Goal: Book appointment/travel/reservation

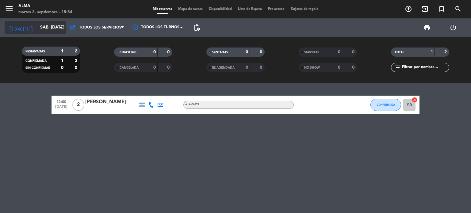
click at [61, 25] on icon "arrow_drop_down" at bounding box center [60, 27] width 7 height 7
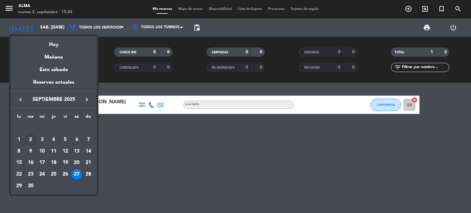
click at [33, 139] on div "2" at bounding box center [30, 140] width 10 height 10
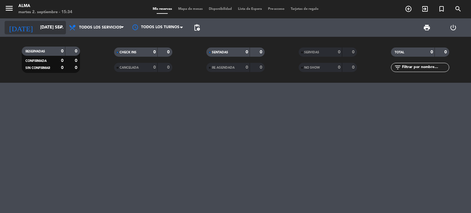
click at [46, 34] on div "[DATE] [DATE] sep. arrow_drop_down" at bounding box center [35, 27] width 61 height 13
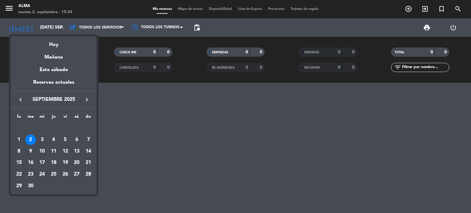
click at [44, 139] on div "3" at bounding box center [42, 140] width 10 height 10
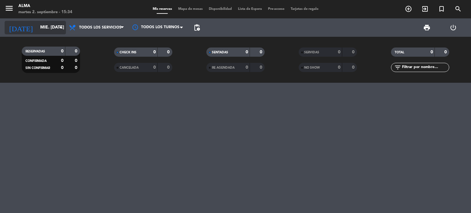
drag, startPoint x: 49, startPoint y: 14, endPoint x: 49, endPoint y: 23, distance: 9.2
click at [49, 18] on div "menu [PERSON_NAME] 2. septiembre - 15:34 Mis reservas Mapa de mesas Disponibili…" at bounding box center [235, 9] width 471 height 18
click at [49, 25] on input "mié. [DATE]" at bounding box center [66, 27] width 58 height 11
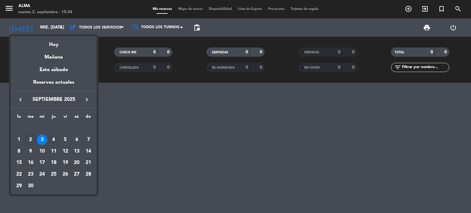
click at [58, 139] on div "4" at bounding box center [53, 140] width 10 height 10
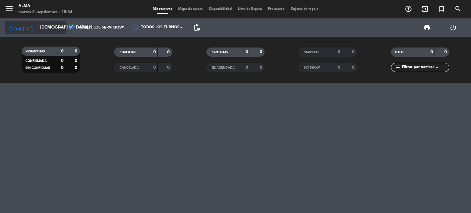
click at [39, 24] on input "[DEMOGRAPHIC_DATA] [DATE]" at bounding box center [66, 27] width 58 height 11
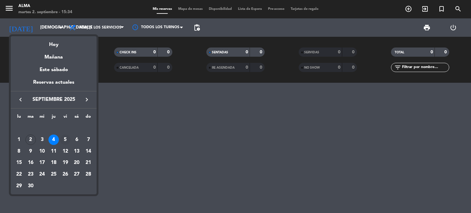
click at [67, 142] on div "5" at bounding box center [65, 140] width 10 height 10
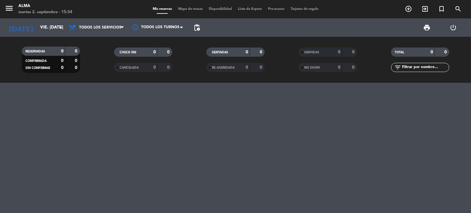
click at [40, 16] on div "menu [PERSON_NAME] 2. septiembre - 15:34" at bounding box center [59, 9] width 118 height 14
click at [39, 20] on div "[DATE] vie. [DATE] arrow_drop_down" at bounding box center [35, 27] width 61 height 18
click at [45, 23] on input "vie. [DATE]" at bounding box center [66, 27] width 58 height 11
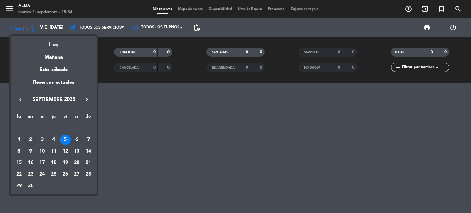
click at [80, 136] on div "6" at bounding box center [76, 140] width 10 height 10
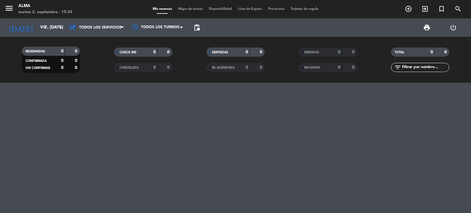
type input "sáb. [DATE]"
